Goal: Task Accomplishment & Management: Manage account settings

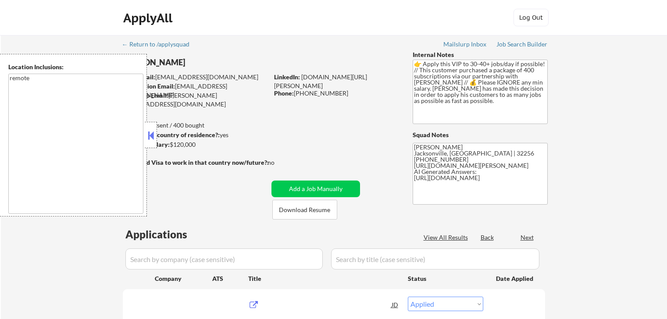
select select ""applied""
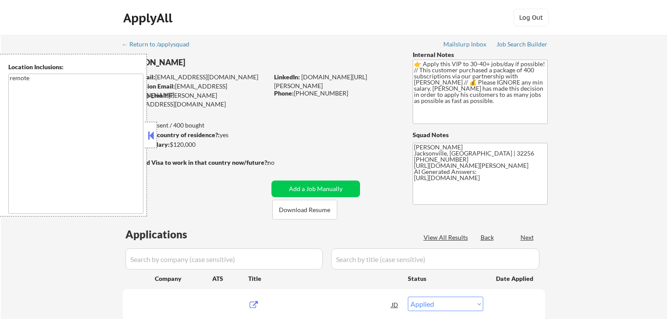
select select ""applied""
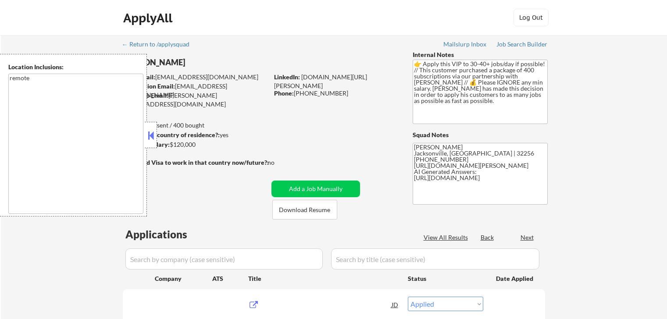
select select ""applied""
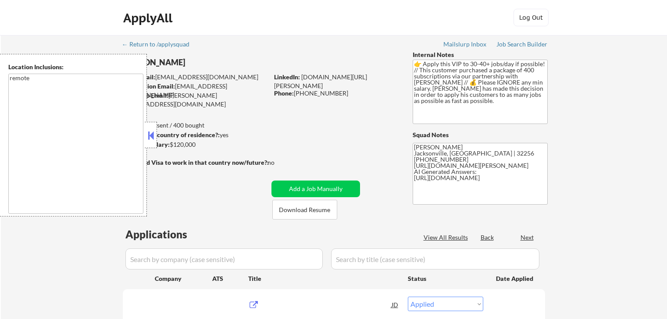
select select ""applied""
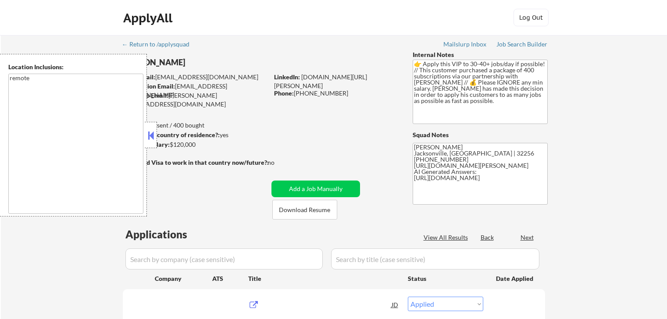
select select ""applied""
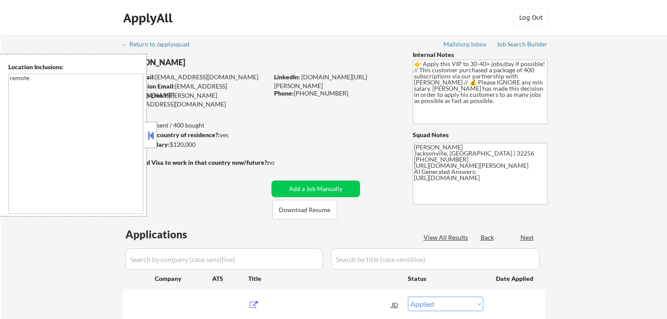
select select ""applied""
select select ""pending""
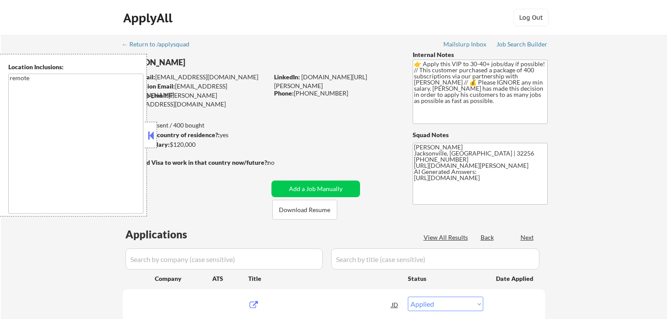
select select ""pending""
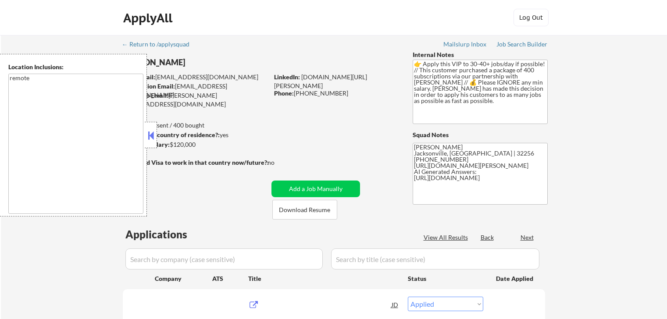
select select ""pending""
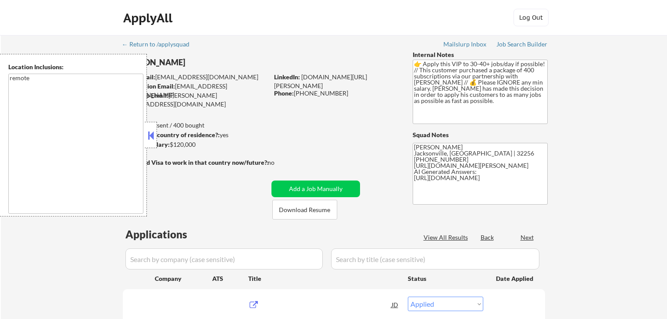
select select ""pending""
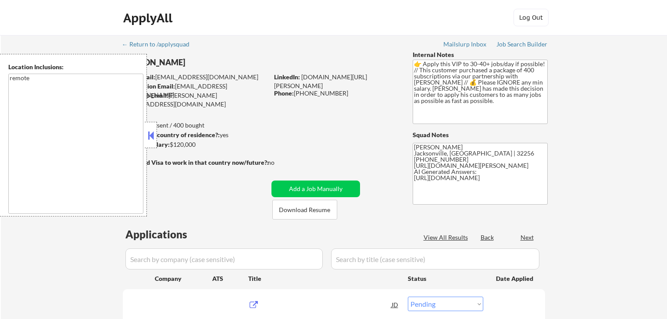
select select ""pending""
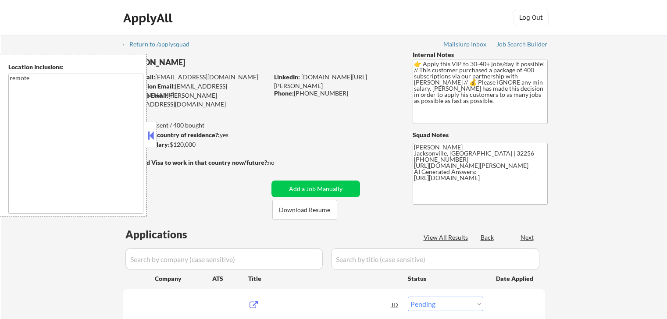
select select ""pending""
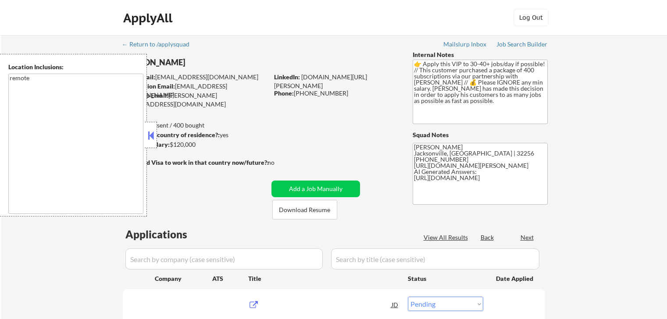
select select ""pending""
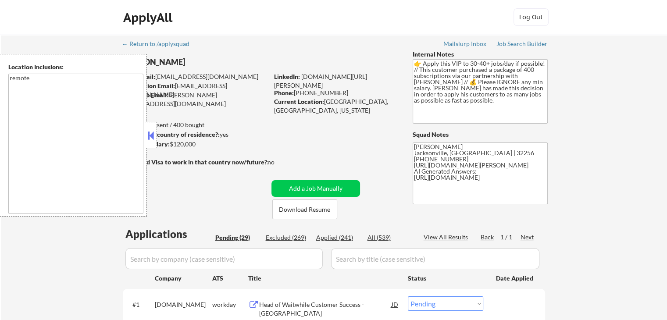
scroll to position [44, 0]
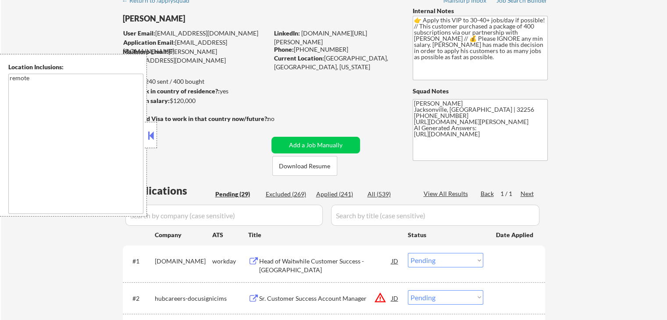
click at [152, 132] on button at bounding box center [151, 135] width 10 height 13
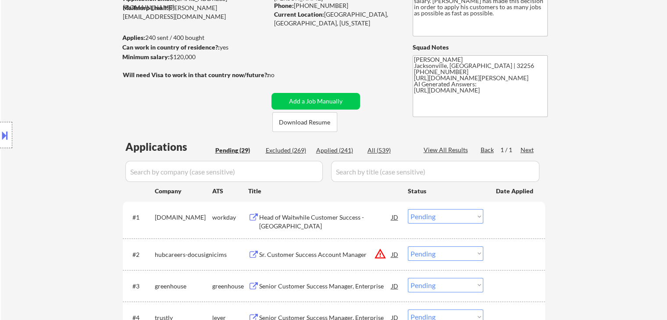
scroll to position [0, 0]
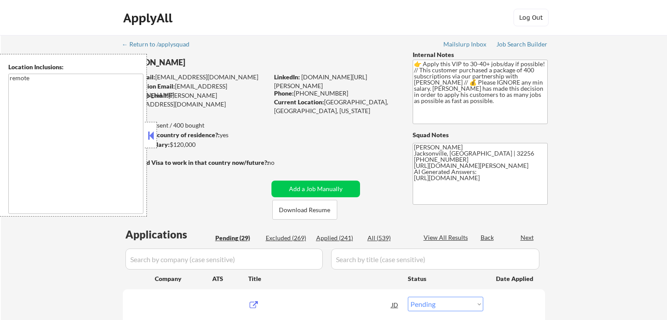
select select ""pending""
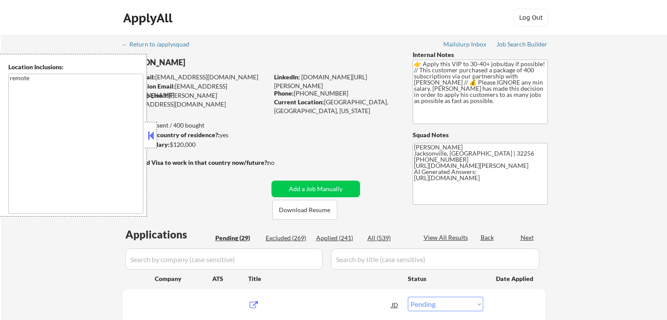
select select ""pending""
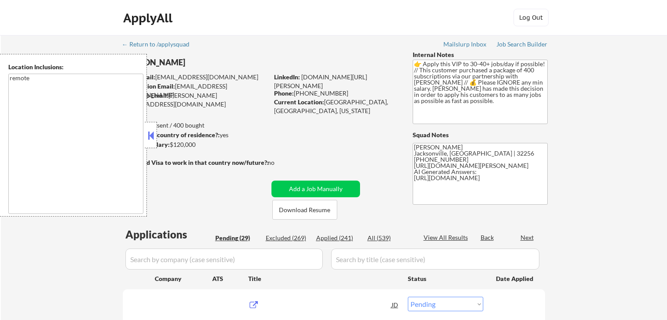
select select ""pending""
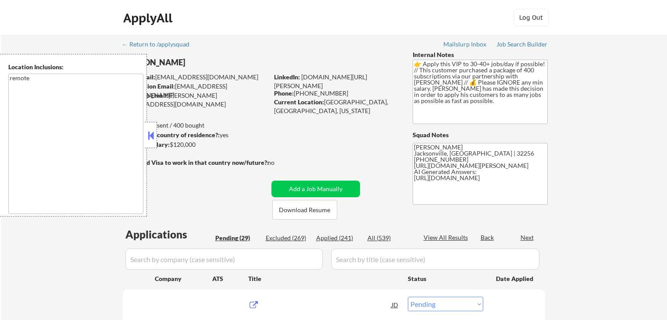
select select ""pending""
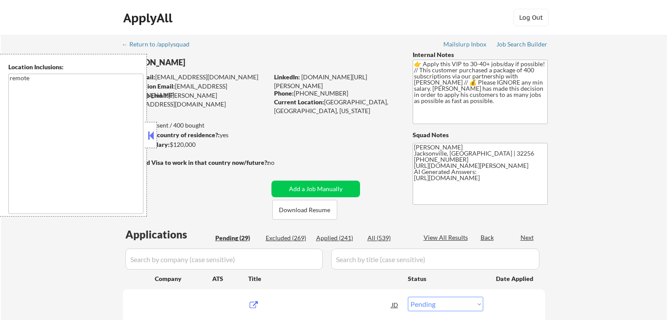
select select ""pending""
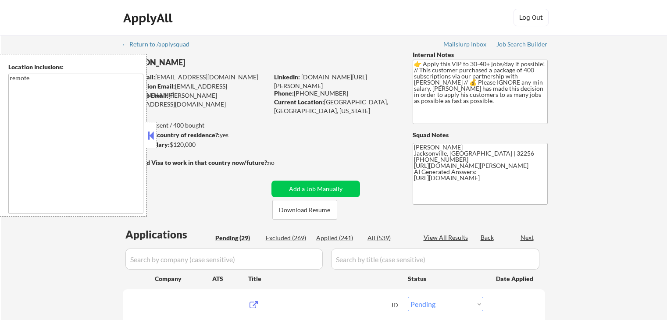
select select ""pending""
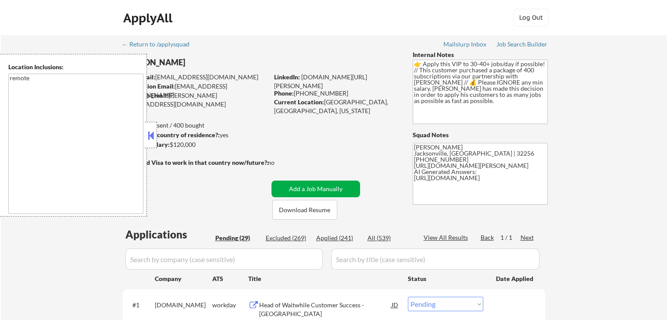
scroll to position [88, 0]
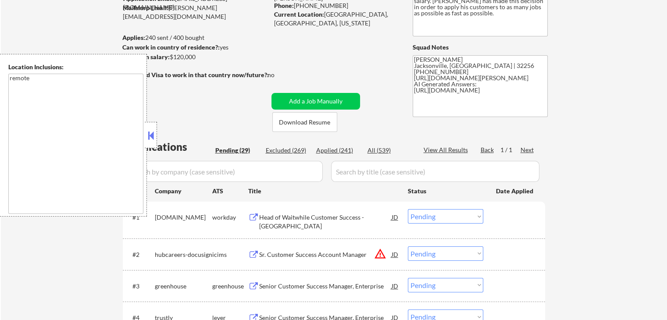
click at [154, 139] on button at bounding box center [151, 135] width 10 height 13
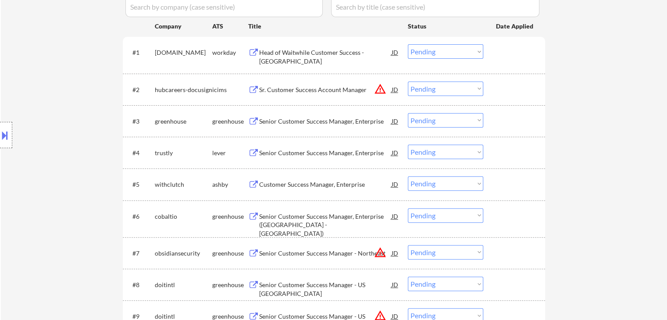
scroll to position [263, 0]
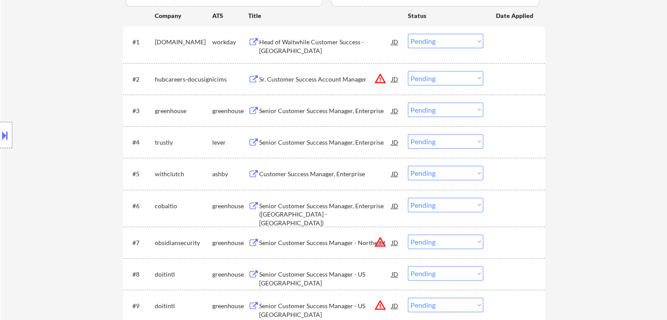
click at [333, 110] on div "Senior Customer Success Manager, Enterprise" at bounding box center [325, 110] width 132 height 9
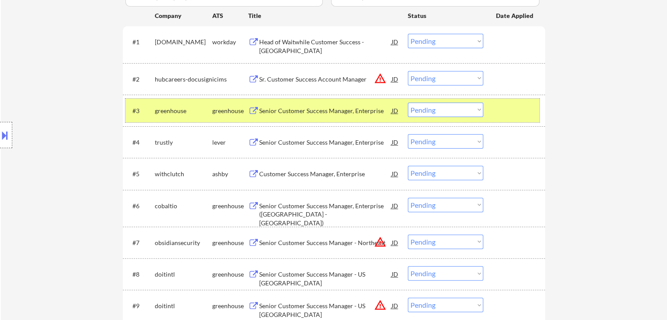
drag, startPoint x: 515, startPoint y: 111, endPoint x: 466, endPoint y: 154, distance: 64.9
click at [515, 113] on div at bounding box center [515, 111] width 39 height 16
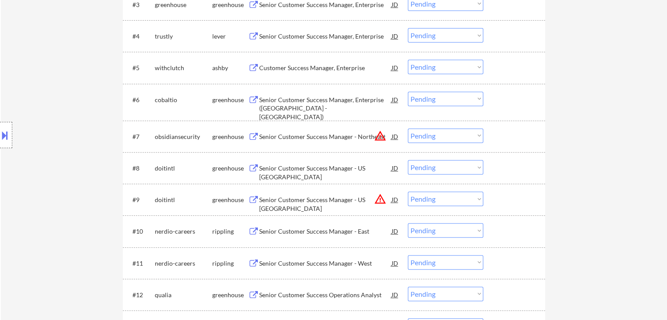
scroll to position [307, 0]
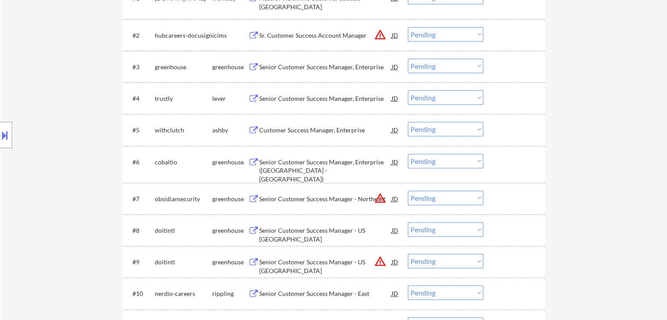
click at [316, 104] on div "Senior Customer Success Manager, Enterprise" at bounding box center [325, 98] width 132 height 16
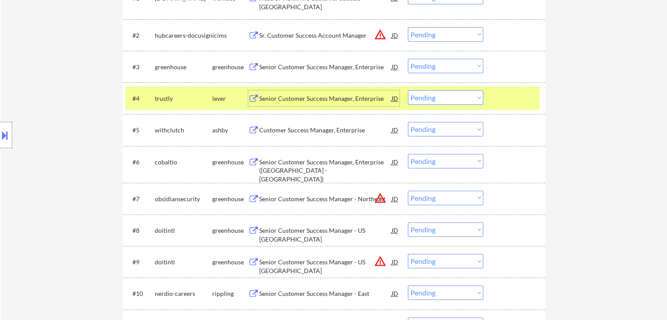
click at [507, 99] on div at bounding box center [515, 98] width 39 height 16
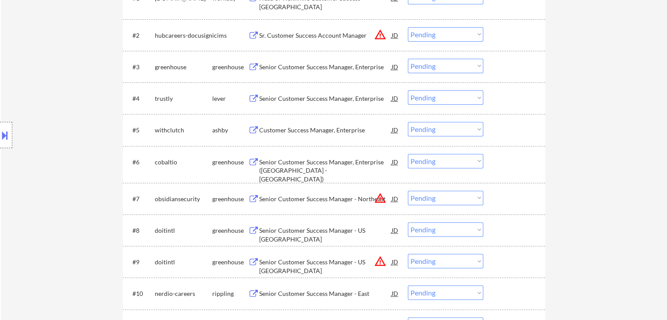
click at [327, 132] on div "Customer Success Manager, Enterprise" at bounding box center [325, 130] width 132 height 9
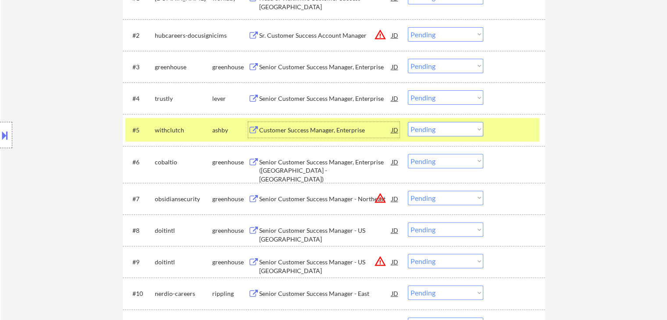
click at [459, 133] on select "Choose an option... Pending Applied Excluded (Questions) Excluded (Expired) Exc…" at bounding box center [445, 129] width 75 height 14
click at [408, 122] on select "Choose an option... Pending Applied Excluded (Questions) Excluded (Expired) Exc…" at bounding box center [445, 129] width 75 height 14
click at [519, 122] on div at bounding box center [515, 130] width 39 height 16
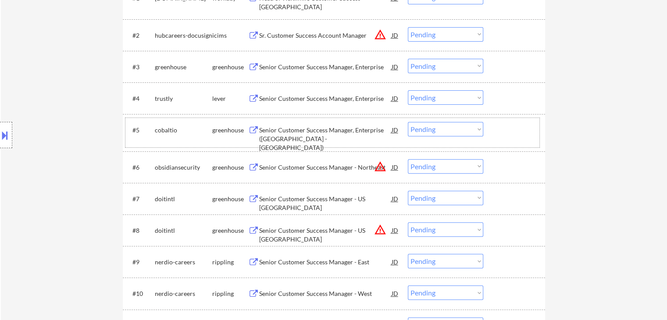
click at [350, 130] on div "Senior Customer Success Manager, Enterprise ([GEOGRAPHIC_DATA] - [GEOGRAPHIC_DA…" at bounding box center [325, 139] width 132 height 26
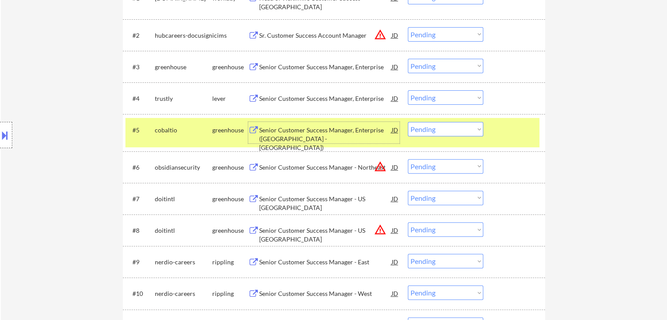
click at [455, 133] on select "Choose an option... Pending Applied Excluded (Questions) Excluded (Expired) Exc…" at bounding box center [445, 129] width 75 height 14
click at [408, 122] on select "Choose an option... Pending Applied Excluded (Questions) Excluded (Expired) Exc…" at bounding box center [445, 129] width 75 height 14
drag, startPoint x: 501, startPoint y: 132, endPoint x: 497, endPoint y: 117, distance: 16.4
click at [501, 132] on div at bounding box center [515, 130] width 39 height 16
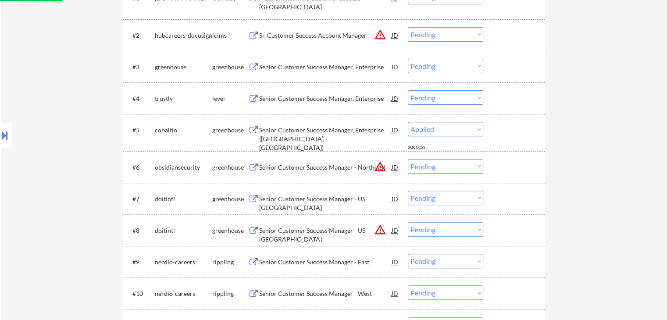
select select ""pending""
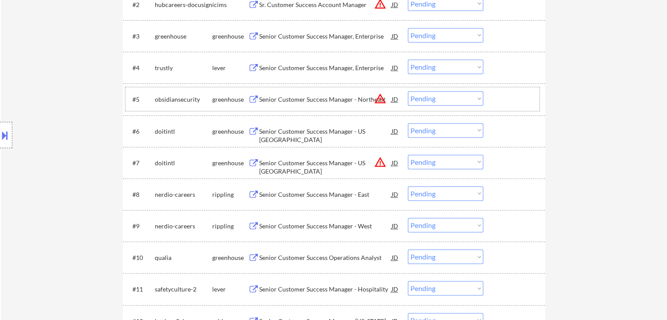
scroll to position [351, 0]
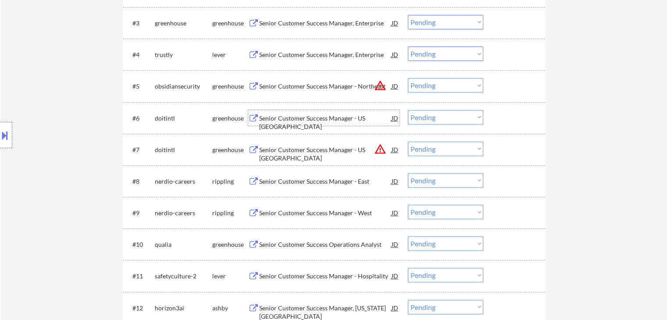
click at [307, 111] on div "Senior Customer Success Manager - US [GEOGRAPHIC_DATA]" at bounding box center [325, 118] width 132 height 16
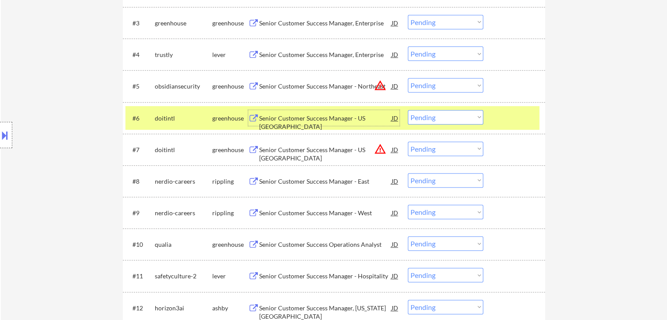
click at [440, 146] on select "Choose an option... Pending Applied Excluded (Questions) Excluded (Expired) Exc…" at bounding box center [445, 149] width 75 height 14
click at [408, 142] on select "Choose an option... Pending Applied Excluded (Questions) Excluded (Expired) Exc…" at bounding box center [445, 149] width 75 height 14
select select ""pending""
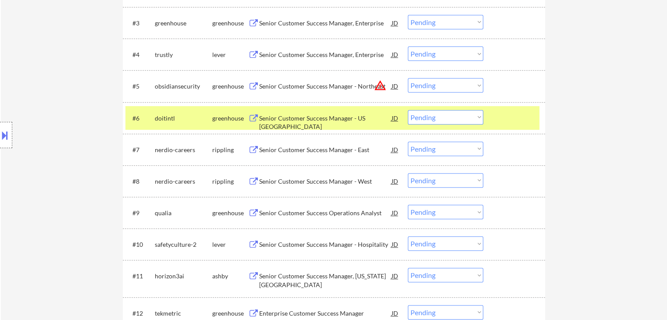
click at [433, 115] on select "Choose an option... Pending Applied Excluded (Questions) Excluded (Expired) Exc…" at bounding box center [445, 117] width 75 height 14
click at [408, 110] on select "Choose an option... Pending Applied Excluded (Questions) Excluded (Expired) Exc…" at bounding box center [445, 117] width 75 height 14
click at [529, 116] on div at bounding box center [515, 118] width 39 height 16
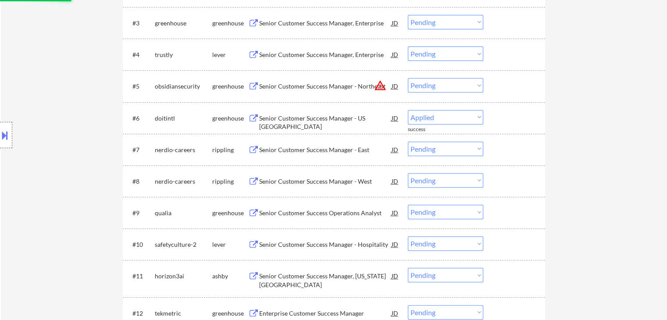
select select ""pending""
